Goal: Information Seeking & Learning: Learn about a topic

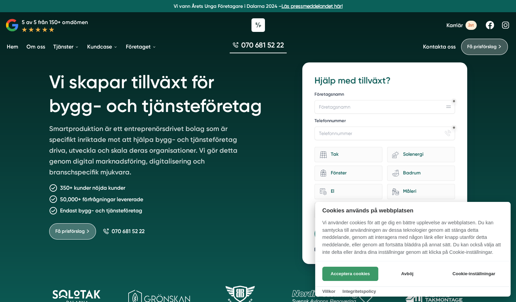
click at [364, 275] on button "Acceptera cookies" at bounding box center [351, 274] width 56 height 14
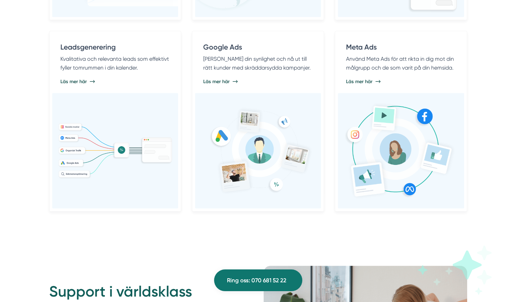
scroll to position [588, 0]
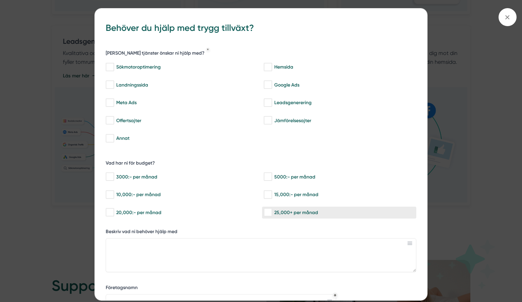
click at [269, 214] on input "25,000+ per månad" at bounding box center [267, 212] width 8 height 7
checkbox input "true"
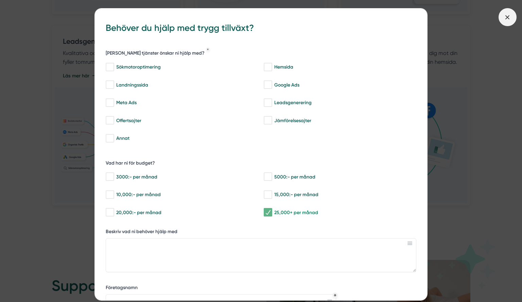
click at [506, 16] on icon at bounding box center [506, 17] width 7 height 7
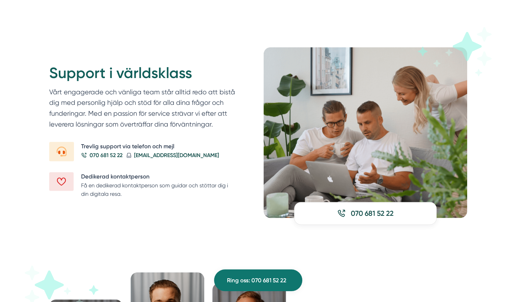
scroll to position [801, 0]
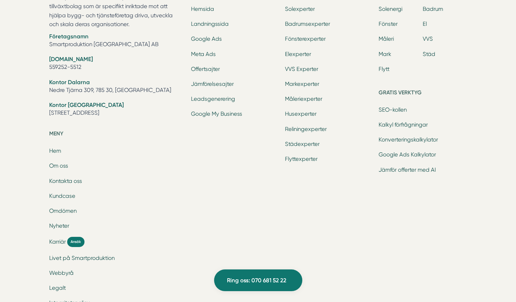
scroll to position [2221, 0]
